Goal: Navigation & Orientation: Find specific page/section

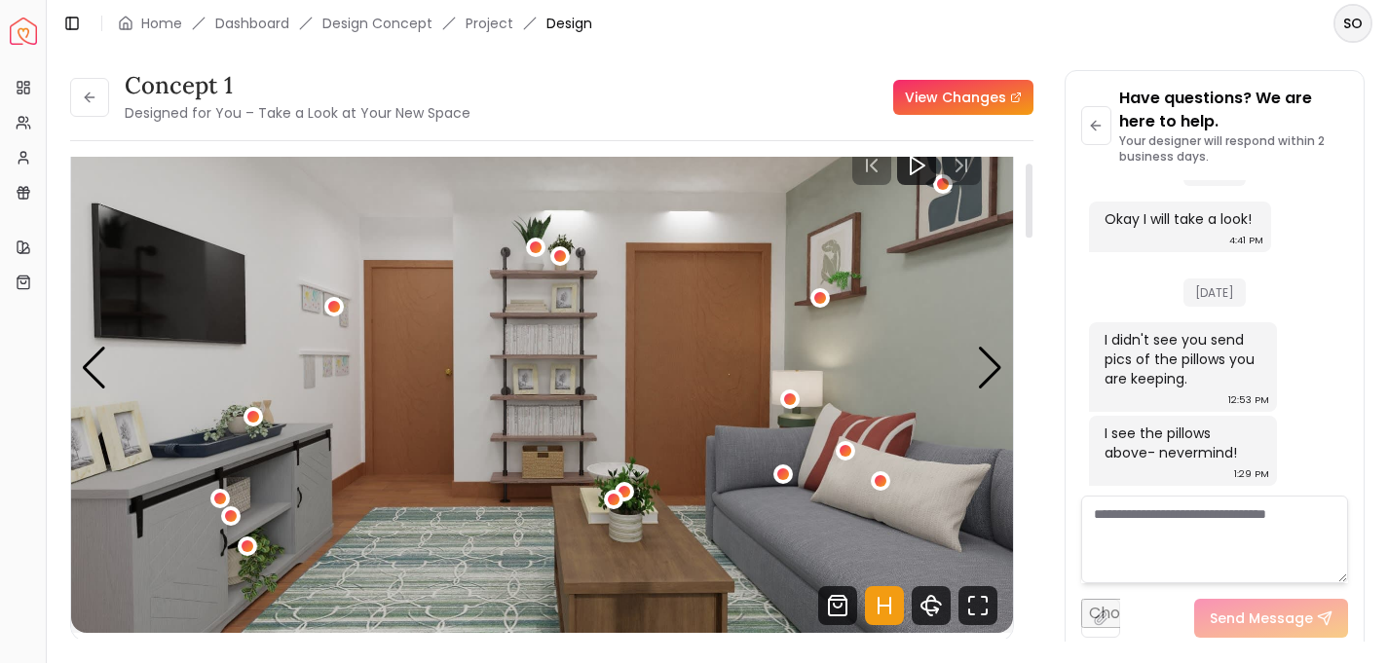
scroll to position [64, 0]
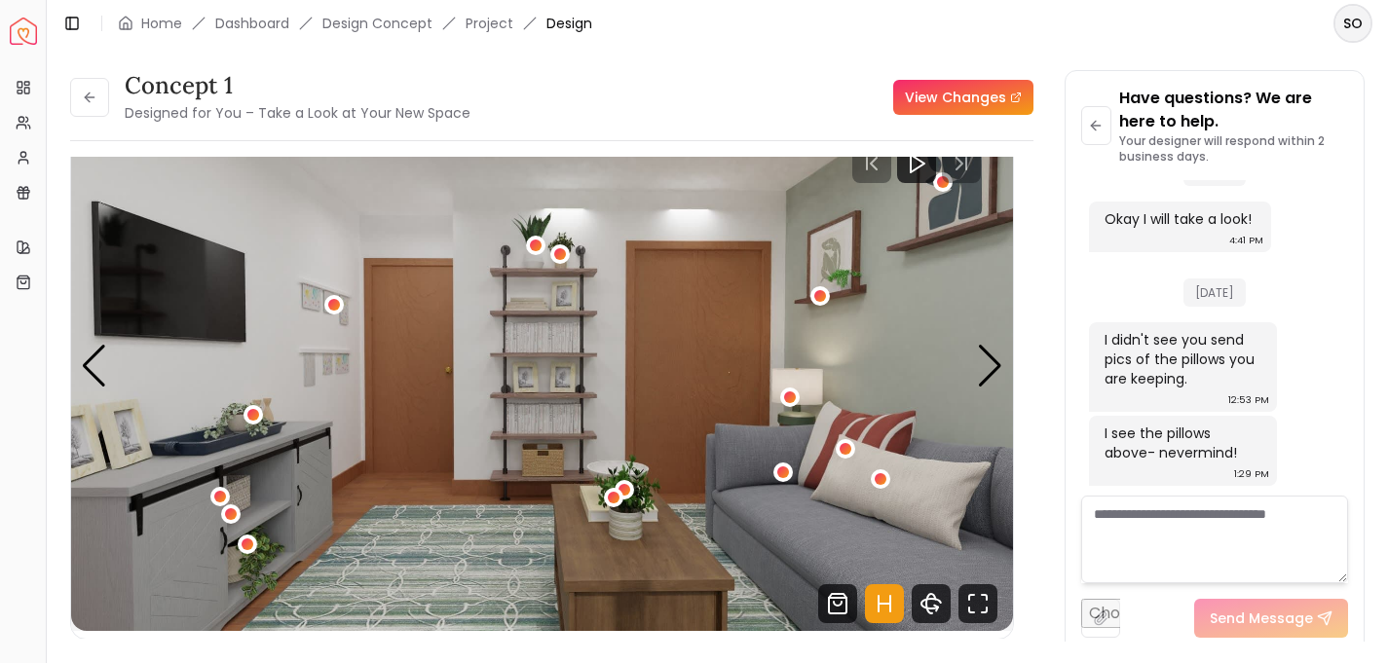
click at [275, 32] on li "Dashboard" at bounding box center [252, 23] width 74 height 19
click at [270, 19] on link "Dashboard" at bounding box center [252, 23] width 74 height 19
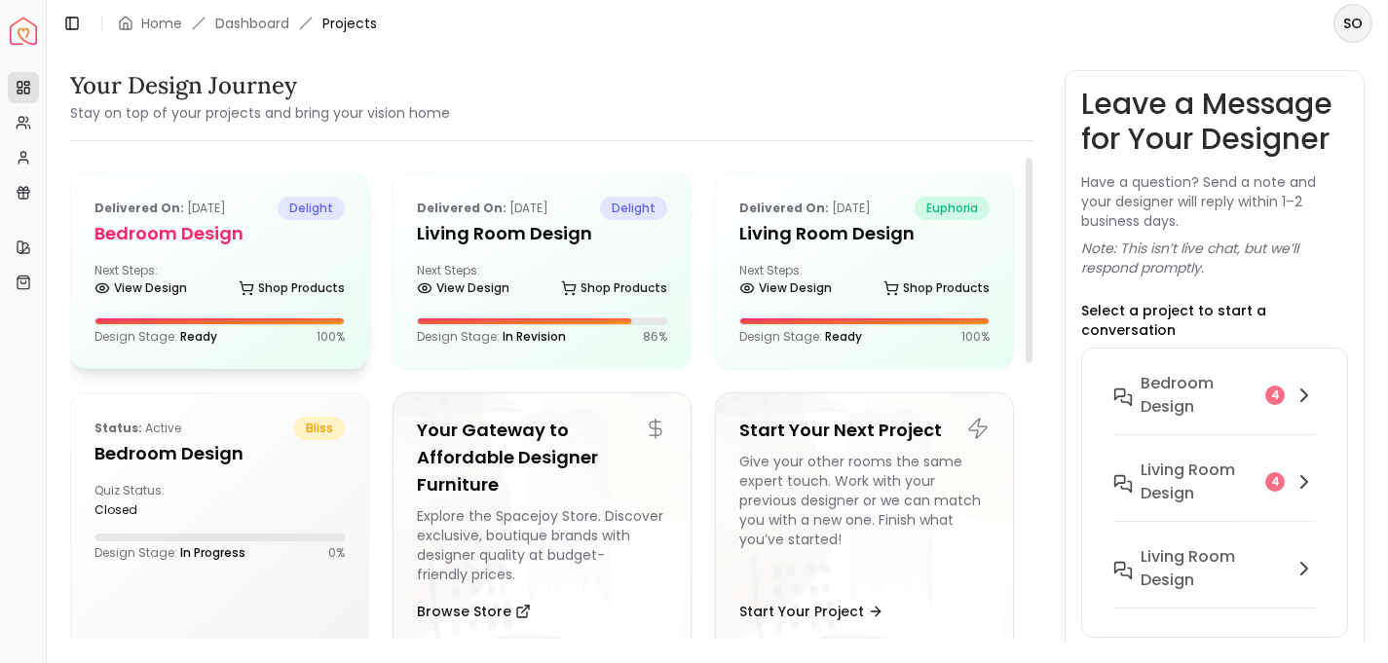
click at [145, 327] on div "Design Stage: Ready 100 %" at bounding box center [219, 330] width 250 height 27
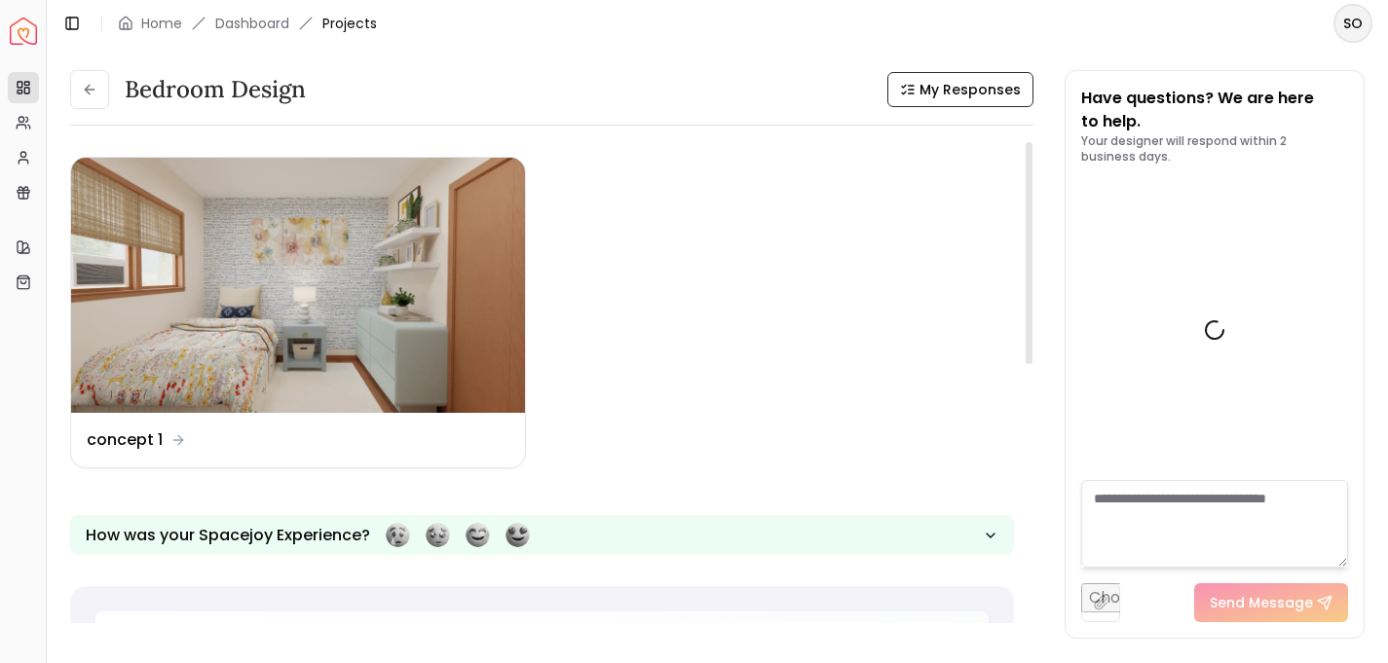
scroll to position [2433, 0]
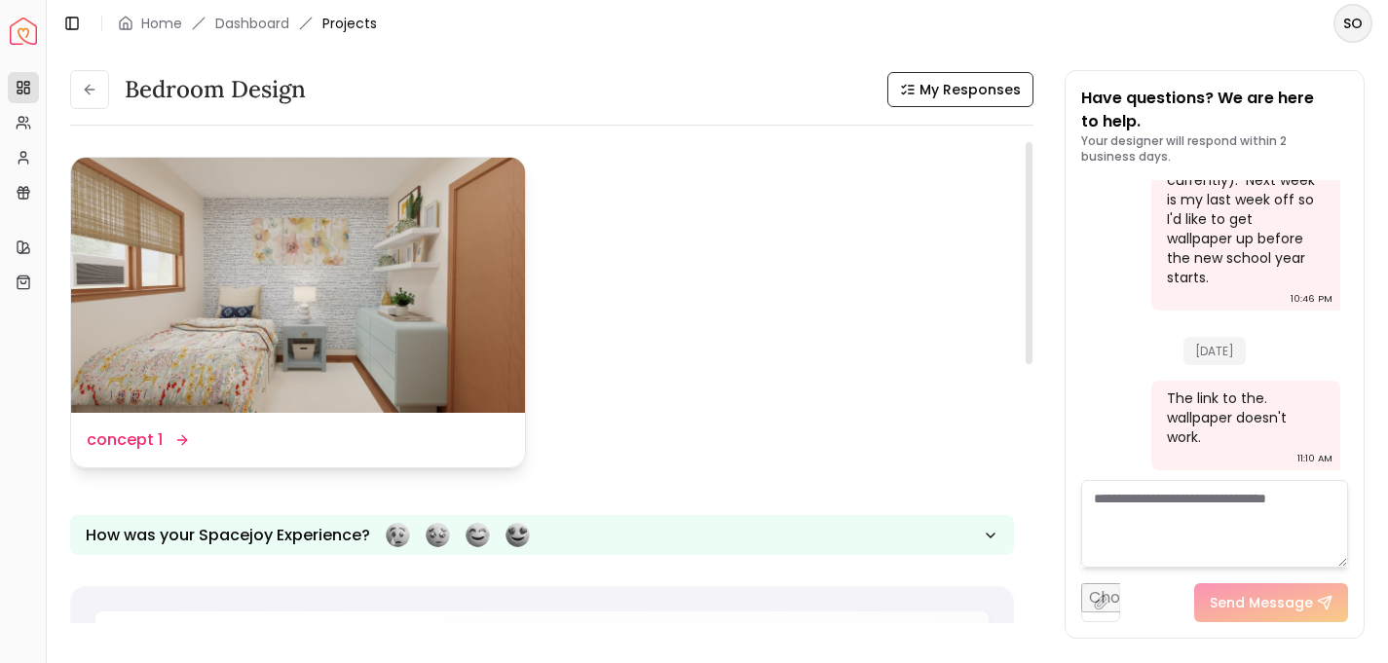
click at [152, 430] on dd "concept 1" at bounding box center [125, 439] width 76 height 23
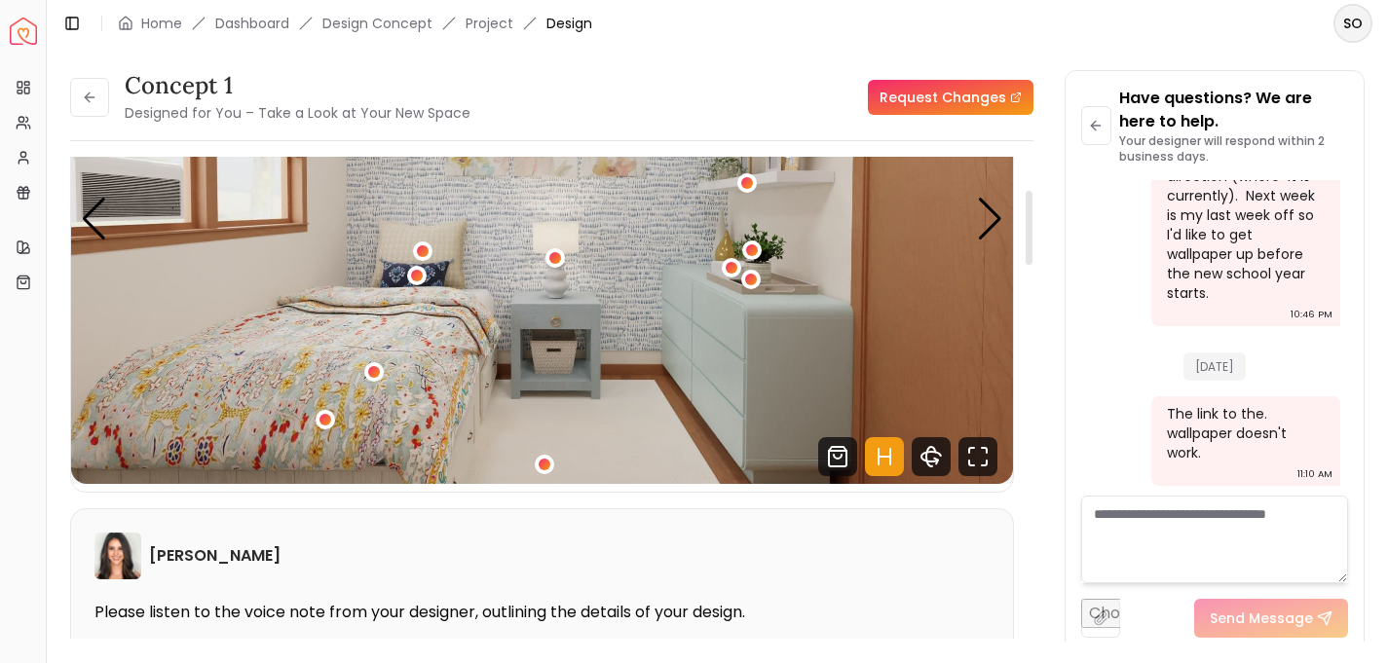
scroll to position [218, 0]
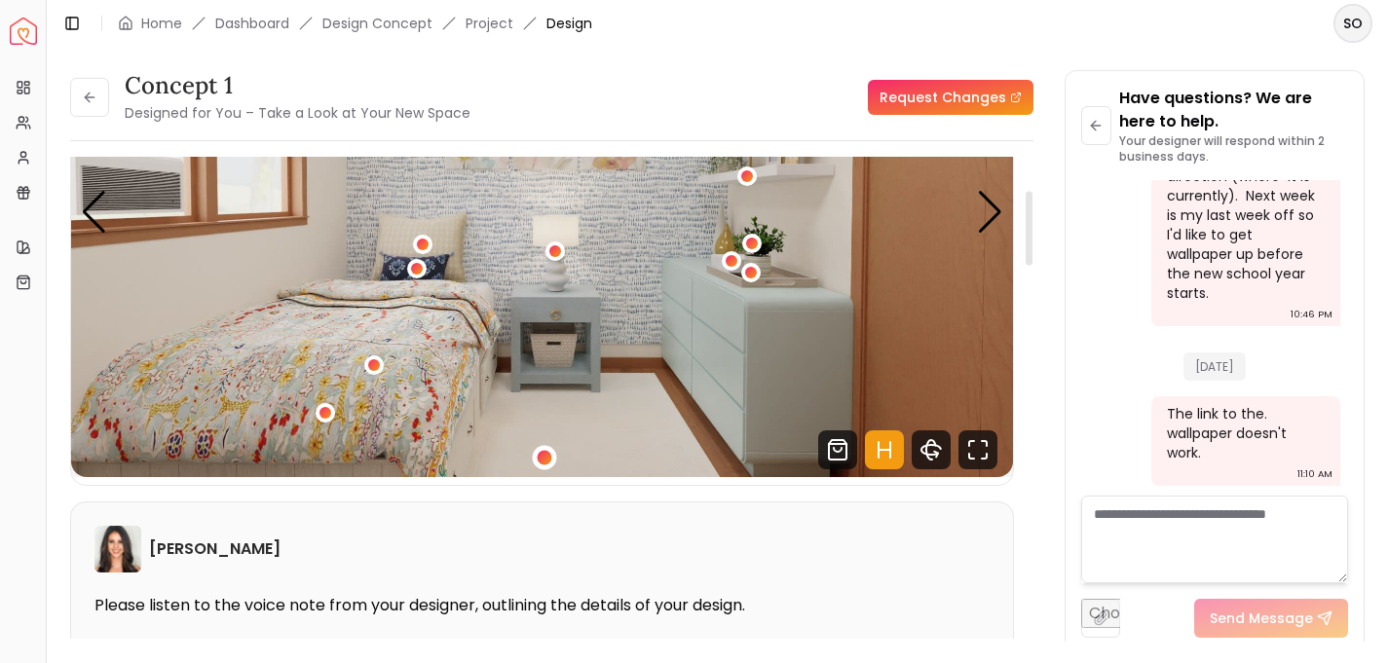
click at [546, 458] on div "1 / 5" at bounding box center [545, 457] width 15 height 15
